Goal: Task Accomplishment & Management: Manage account settings

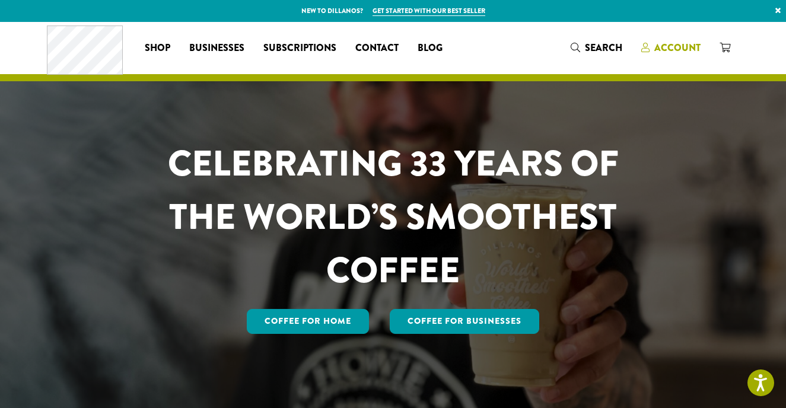
click at [669, 47] on span "Account" at bounding box center [677, 48] width 46 height 14
click at [660, 49] on span "Account" at bounding box center [677, 48] width 46 height 14
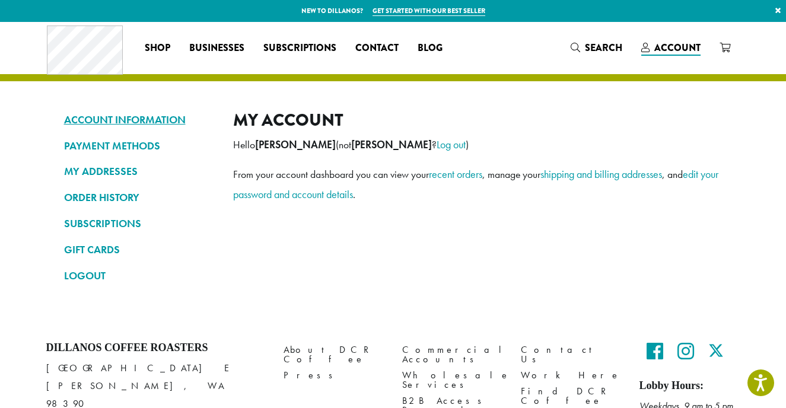
click at [108, 120] on link "ACCOUNT INFORMATION" at bounding box center [139, 120] width 151 height 20
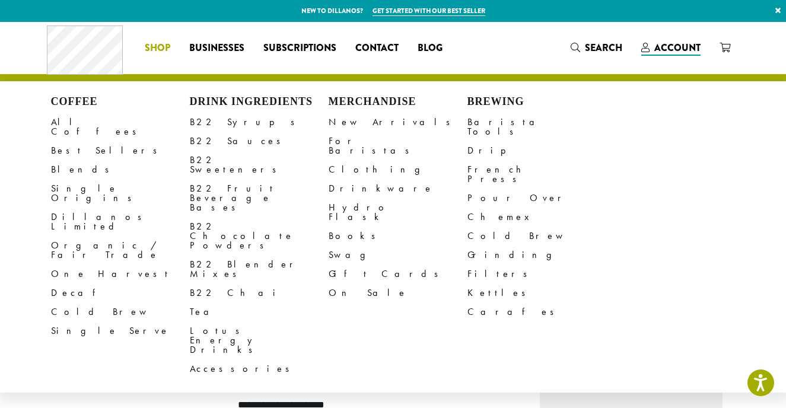
click at [150, 49] on li "Coffee All Coffees Best Sellers Blends Single Origins Dillanos Limited Organic …" at bounding box center [157, 48] width 44 height 19
click at [62, 123] on link "All Coffees" at bounding box center [120, 127] width 139 height 28
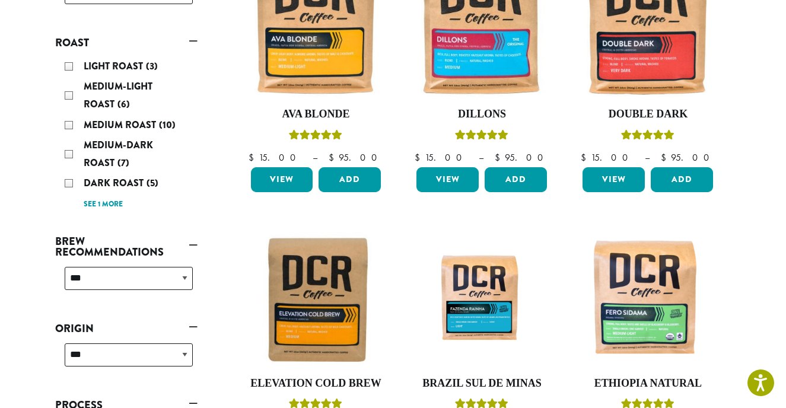
scroll to position [247, 0]
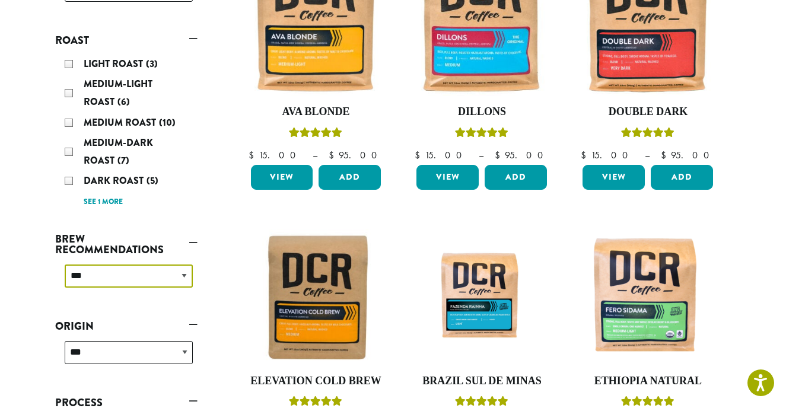
select select "********"
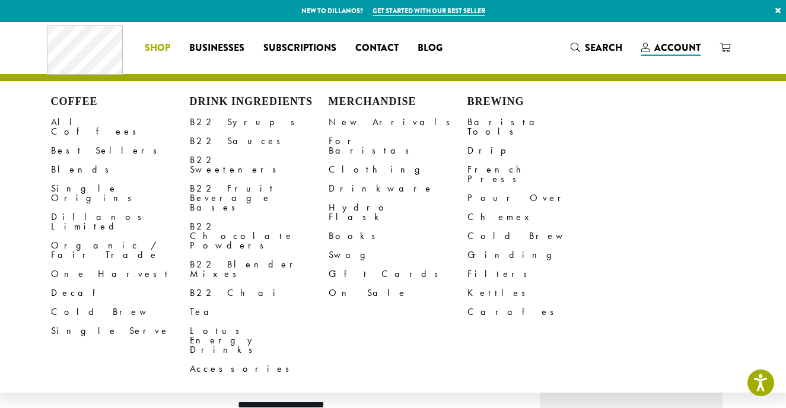
click at [156, 47] on span "Shop" at bounding box center [157, 48] width 25 height 15
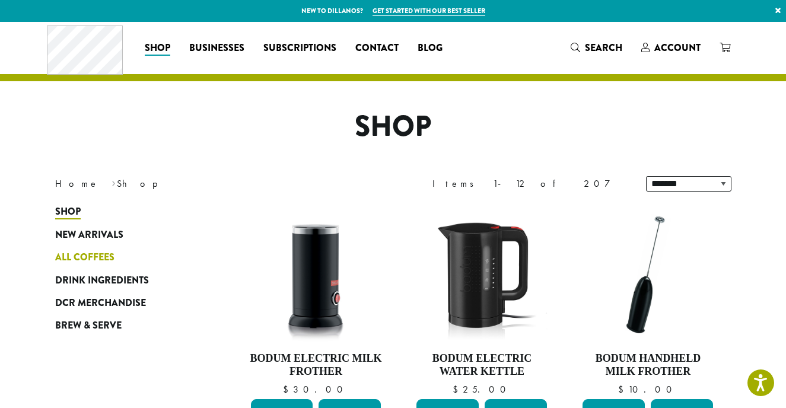
click at [79, 255] on span "All Coffees" at bounding box center [84, 257] width 59 height 15
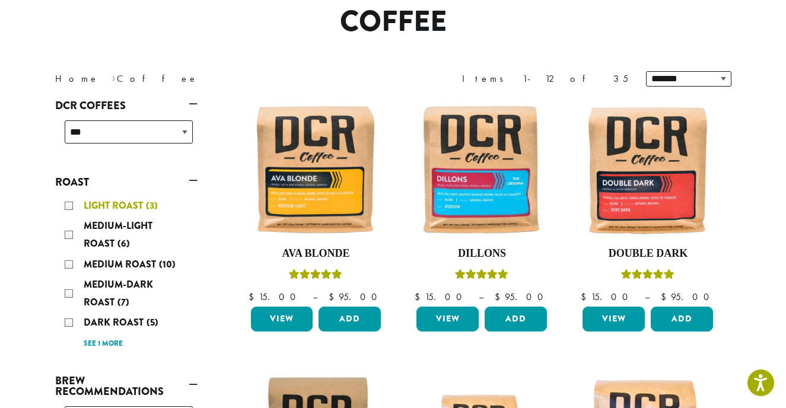
scroll to position [103, 1]
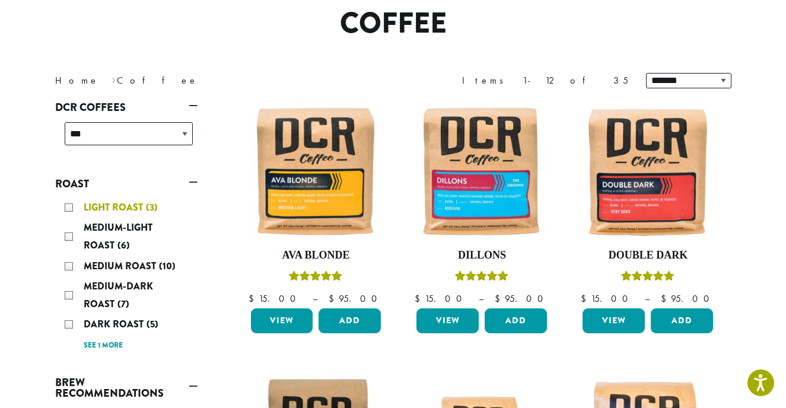
click at [68, 205] on div "Light Roast (3)" at bounding box center [129, 208] width 128 height 18
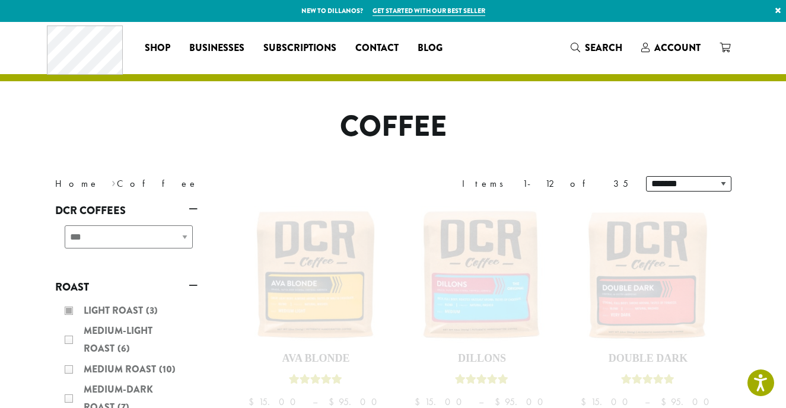
scroll to position [103, 0]
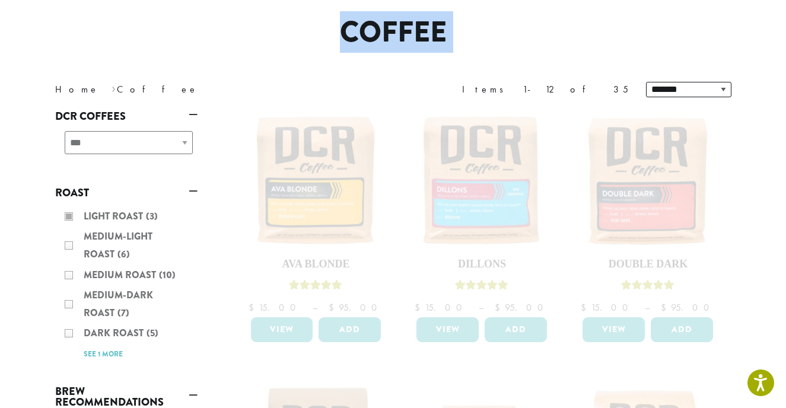
scroll to position [93, 0]
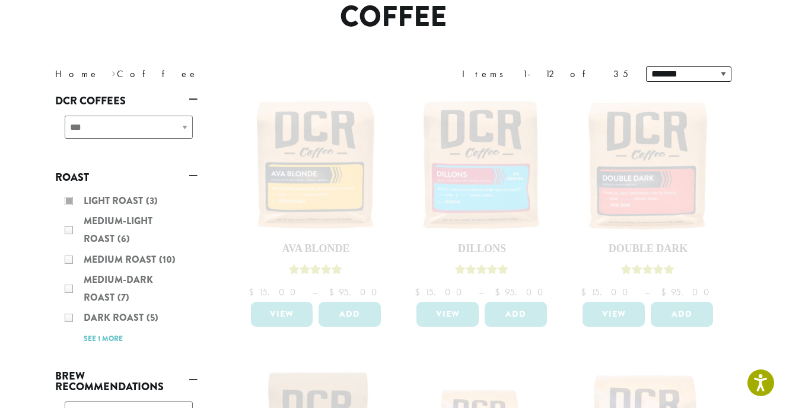
scroll to position [111, 0]
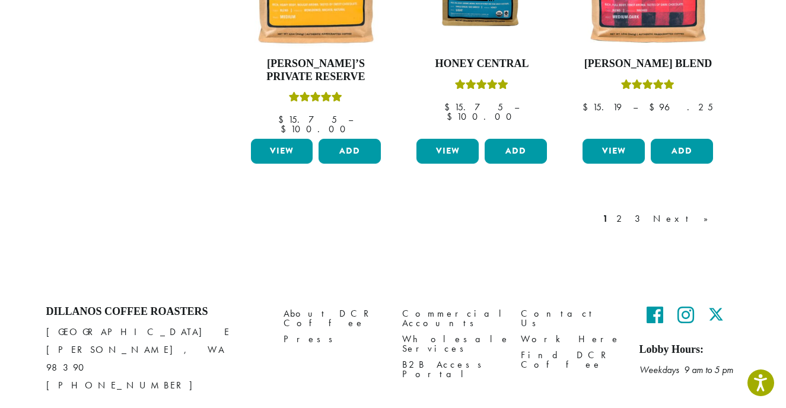
scroll to position [1120, 0]
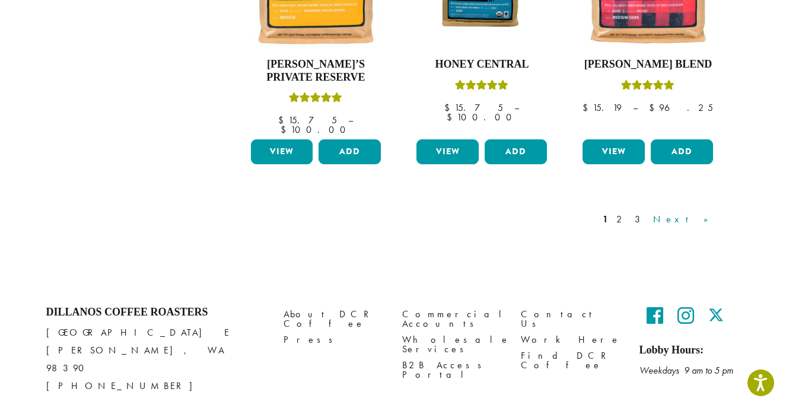
click at [703, 212] on link "Next »" at bounding box center [684, 219] width 68 height 14
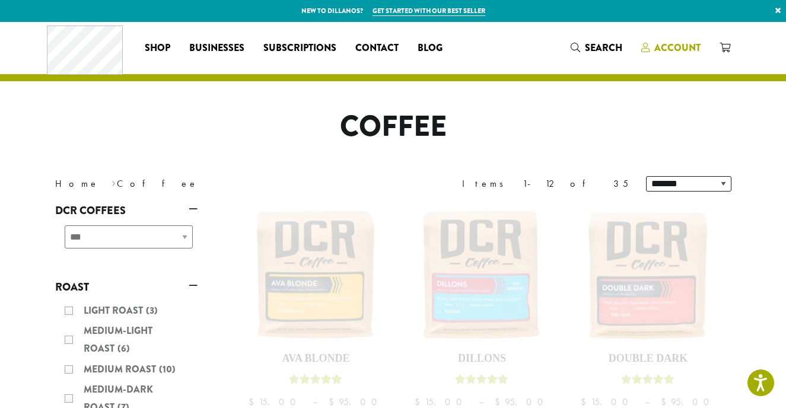
click at [687, 48] on span "Account" at bounding box center [677, 48] width 46 height 14
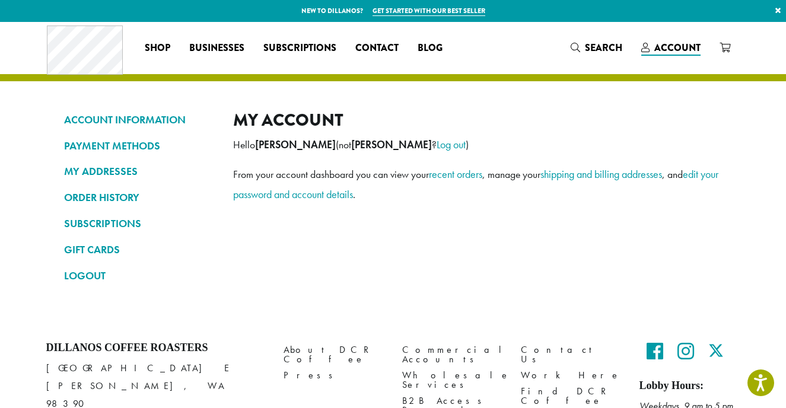
scroll to position [0, 1]
click at [687, 48] on span "Account" at bounding box center [677, 48] width 46 height 14
click at [675, 47] on span "Account" at bounding box center [677, 48] width 46 height 14
click at [436, 146] on link "Log out" at bounding box center [450, 145] width 29 height 14
